Goal: Task Accomplishment & Management: Complete application form

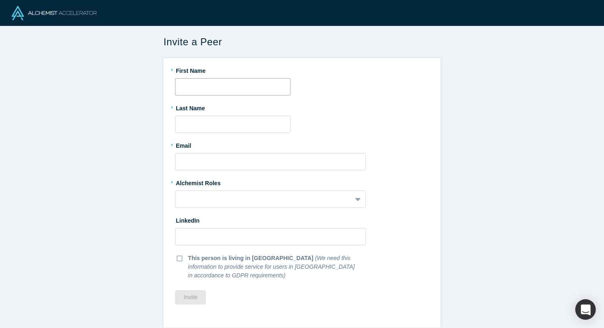
click at [231, 83] on input "text" at bounding box center [233, 86] width 116 height 17
type input "Savio"
click at [242, 117] on input "text" at bounding box center [233, 124] width 116 height 17
type input "Meireles"
click at [261, 158] on input "text" at bounding box center [270, 161] width 191 height 17
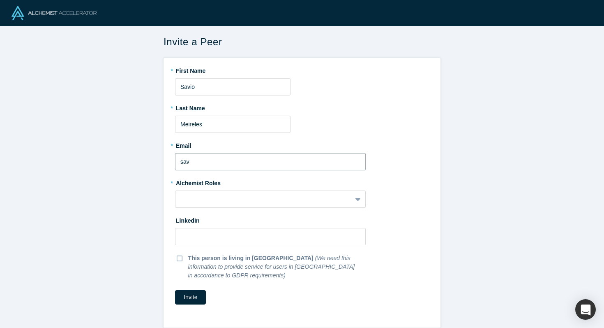
type input "[EMAIL_ADDRESS][DOMAIN_NAME]"
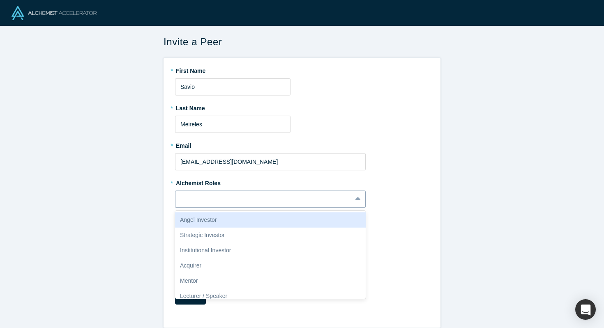
click at [277, 197] on div at bounding box center [263, 199] width 165 height 10
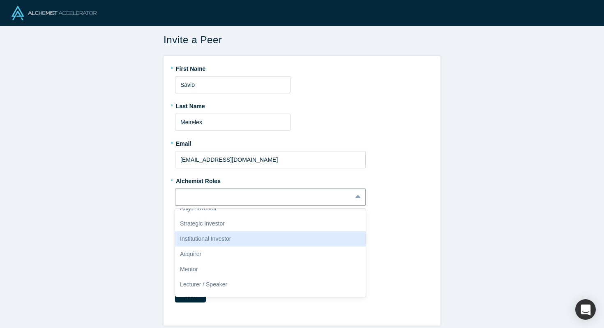
scroll to position [14, 0]
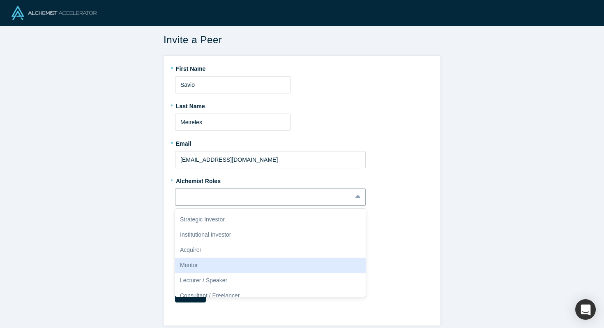
click at [245, 267] on div "Mentor" at bounding box center [270, 264] width 191 height 15
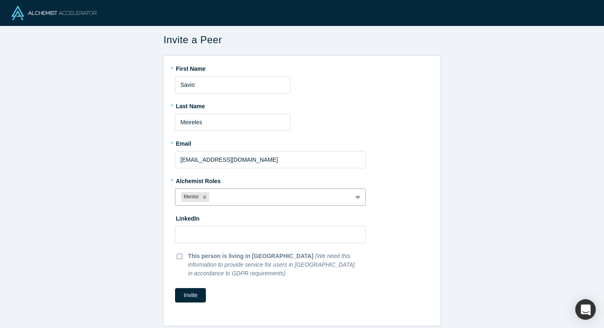
click at [240, 193] on div at bounding box center [278, 197] width 135 height 10
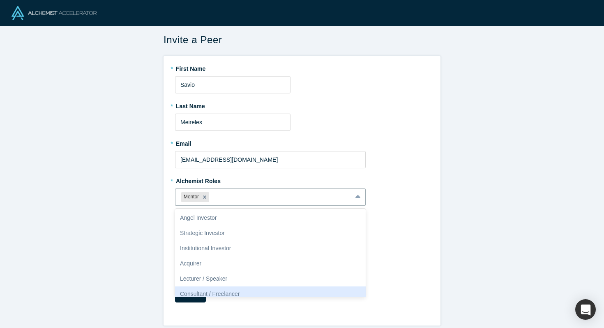
click at [183, 294] on div "Consultant / Freelancer" at bounding box center [270, 293] width 191 height 15
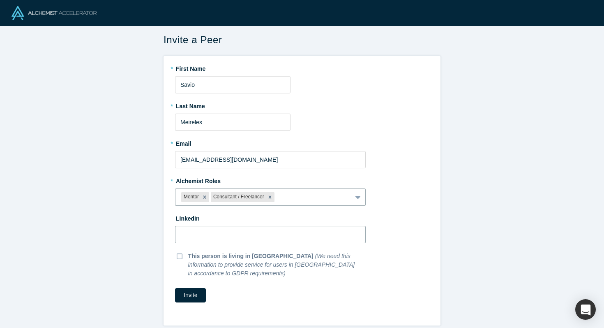
click at [197, 236] on input at bounding box center [270, 234] width 191 height 17
click at [132, 241] on div "Invite a Peer * First Name [PERSON_NAME] * Last Name [PERSON_NAME] * Email [EMA…" at bounding box center [302, 177] width 604 height 302
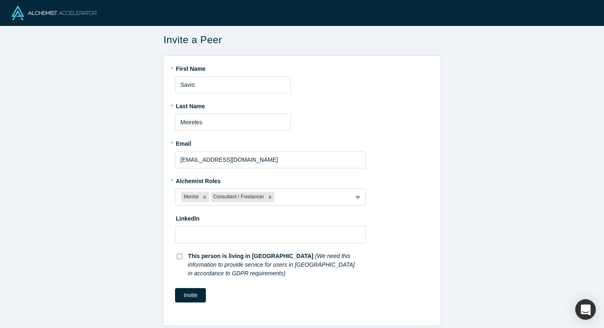
click at [177, 254] on icon at bounding box center [180, 256] width 6 height 7
click at [0, 0] on input "This person is living in [GEOGRAPHIC_DATA] (We need this information to provide…" at bounding box center [0, 0] width 0 height 0
click at [204, 230] on input at bounding box center [270, 234] width 191 height 17
paste input "[URL][DOMAIN_NAME]"
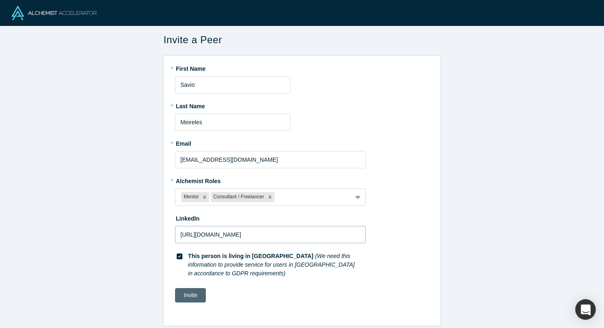
type input "[URL][DOMAIN_NAME]"
click at [193, 289] on button "Invite" at bounding box center [190, 295] width 31 height 14
